Goal: Navigation & Orientation: Find specific page/section

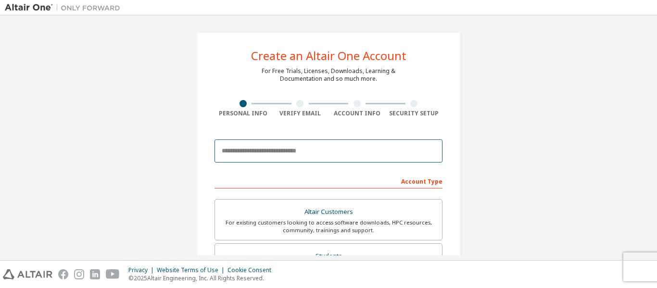
click at [298, 156] on input "email" at bounding box center [329, 151] width 228 height 23
type input "**********"
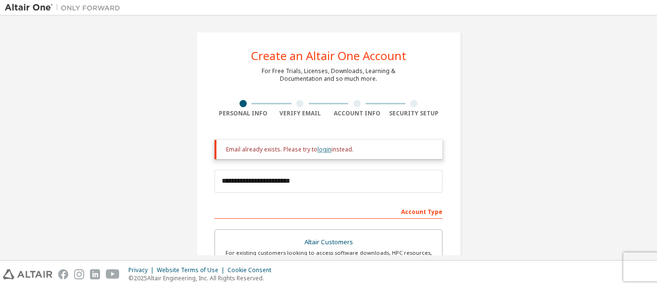
click at [320, 150] on link "login" at bounding box center [325, 149] width 14 height 8
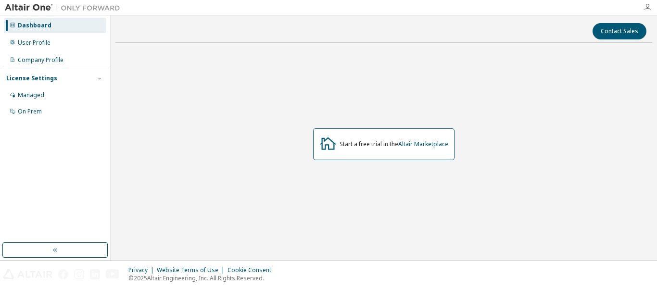
click at [644, 10] on icon "button" at bounding box center [648, 7] width 8 height 8
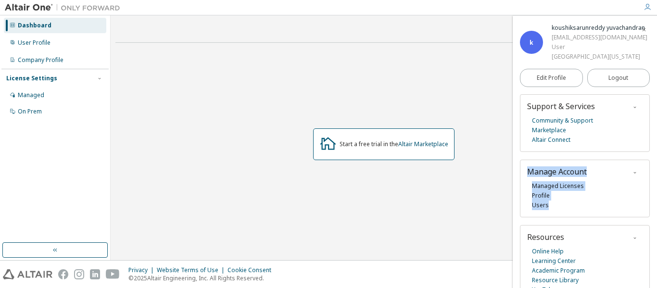
drag, startPoint x: 652, startPoint y: 152, endPoint x: 657, endPoint y: 205, distance: 53.1
click at [657, 205] on div "k koushiksarunreddy yuvachandran KoushikReddy1@my.unt.edu User University of No…" at bounding box center [585, 152] width 144 height 272
click at [562, 184] on link "Managed Licenses" at bounding box center [558, 186] width 52 height 10
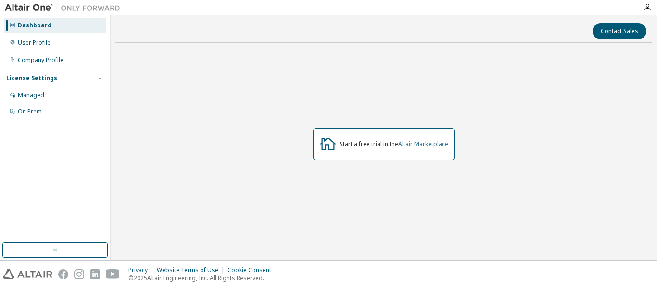
click at [428, 143] on link "Altair Marketplace" at bounding box center [423, 144] width 50 height 8
